Goal: Navigation & Orientation: Find specific page/section

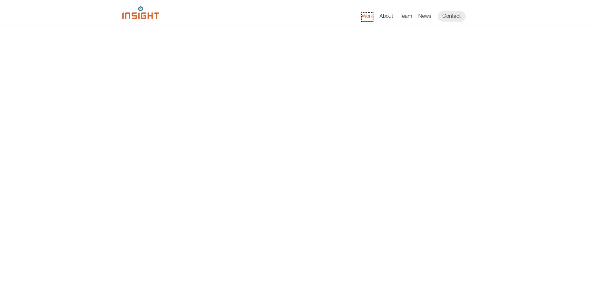
click at [370, 17] on link "Work" at bounding box center [367, 17] width 11 height 9
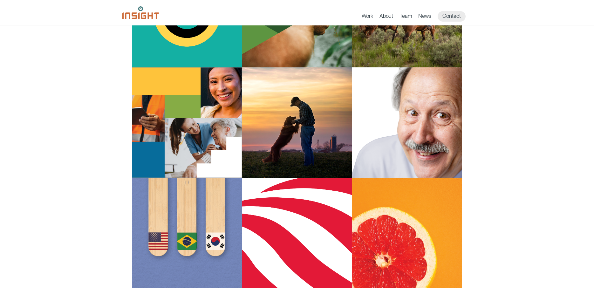
scroll to position [298, 0]
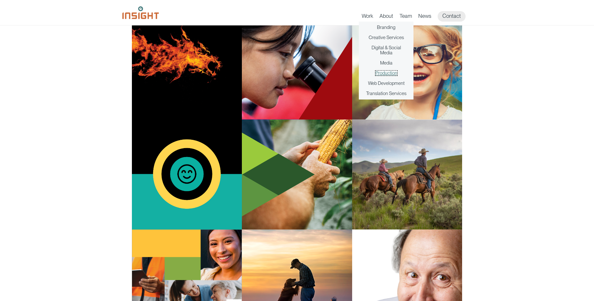
click at [379, 73] on link "Production" at bounding box center [387, 73] width 22 height 5
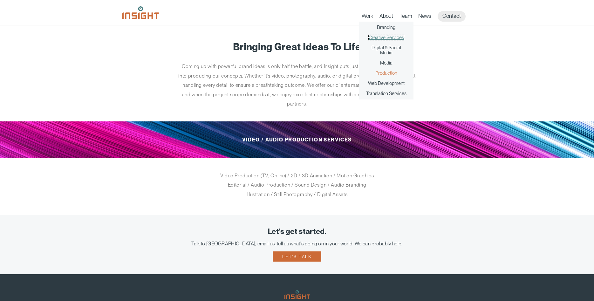
click at [387, 38] on link "Creative Services" at bounding box center [386, 37] width 35 height 5
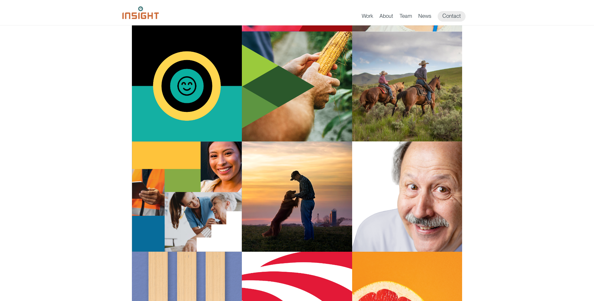
scroll to position [396, 0]
